Goal: Task Accomplishment & Management: Complete application form

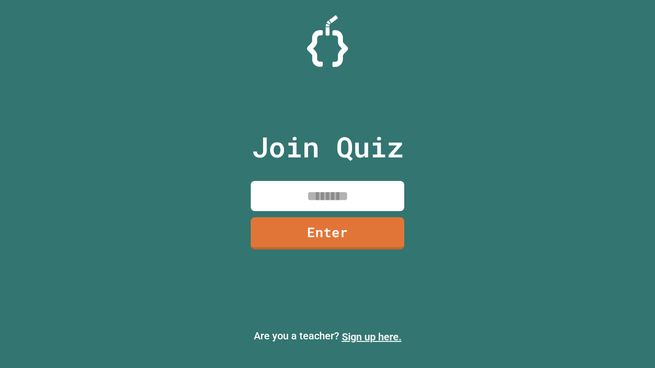
click at [372, 337] on link "Sign up here." at bounding box center [372, 337] width 60 height 12
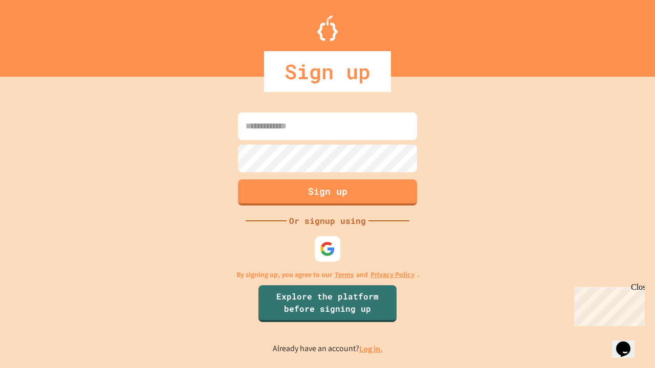
click at [372, 349] on link "Log in." at bounding box center [371, 349] width 24 height 11
